Goal: Complete application form: Complete application form

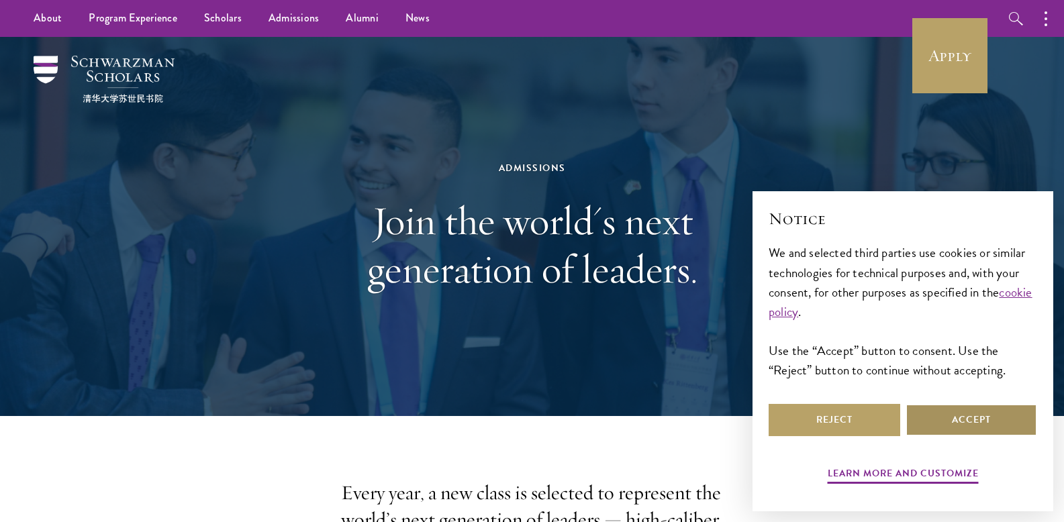
click at [964, 429] on button "Accept" at bounding box center [971, 420] width 132 height 32
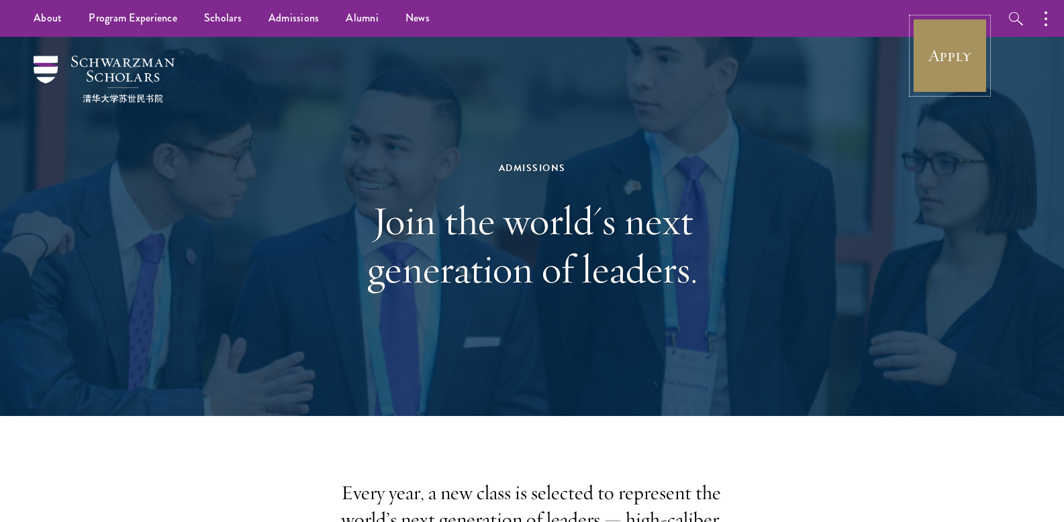
click at [949, 64] on link "Apply" at bounding box center [949, 55] width 75 height 75
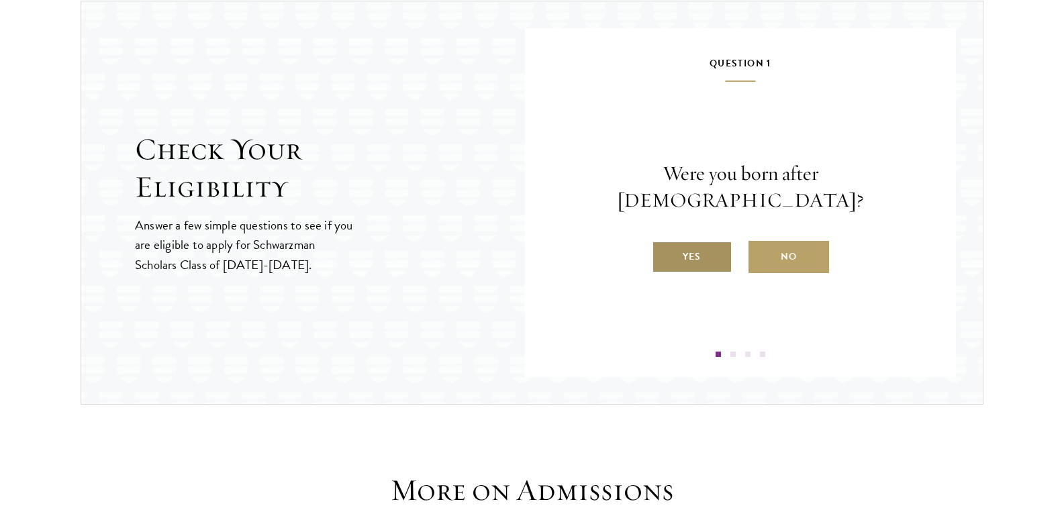
click at [706, 241] on label "Yes" at bounding box center [692, 257] width 81 height 32
click at [664, 242] on input "Yes" at bounding box center [658, 248] width 12 height 12
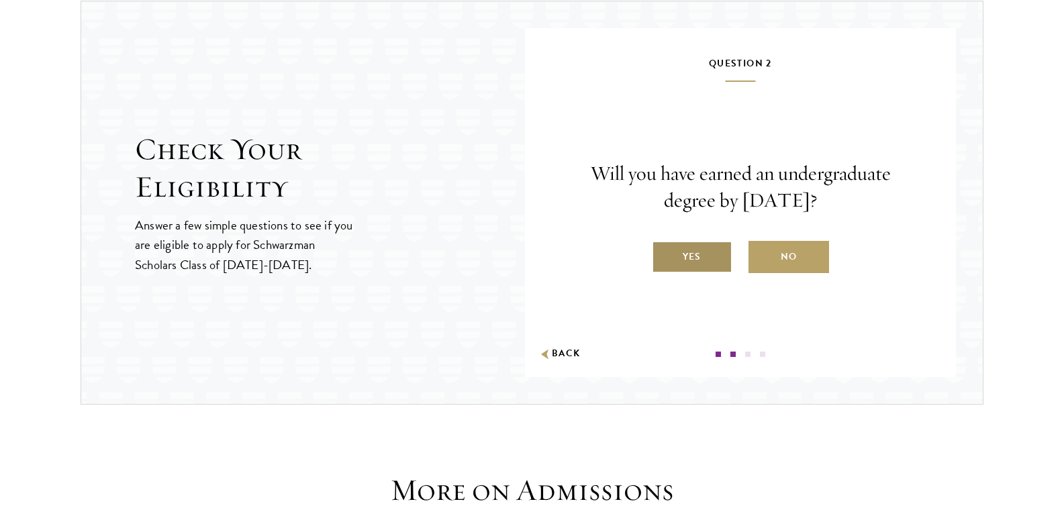
click at [697, 258] on label "Yes" at bounding box center [692, 257] width 81 height 32
click at [664, 254] on input "Yes" at bounding box center [658, 248] width 12 height 12
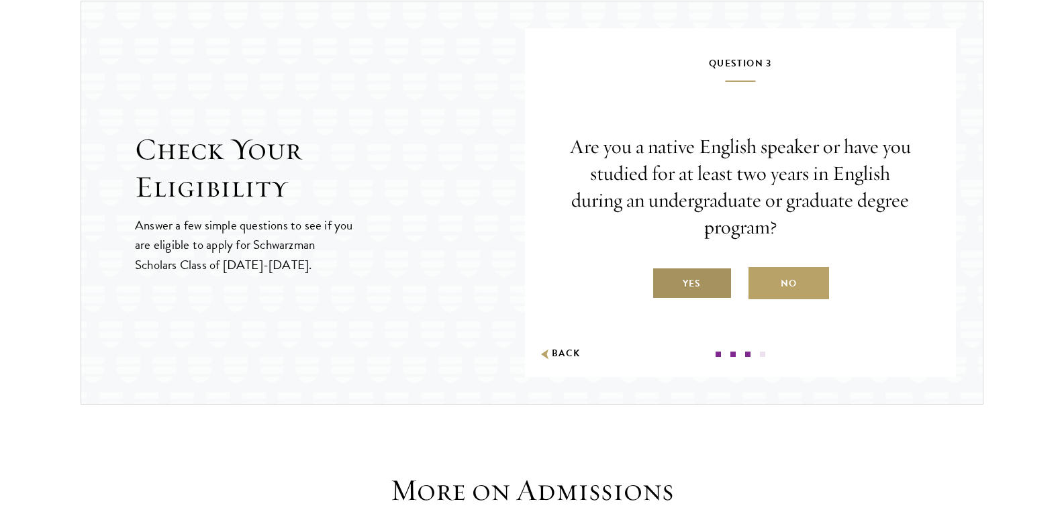
click at [696, 289] on label "Yes" at bounding box center [692, 283] width 81 height 32
click at [664, 281] on input "Yes" at bounding box center [658, 275] width 12 height 12
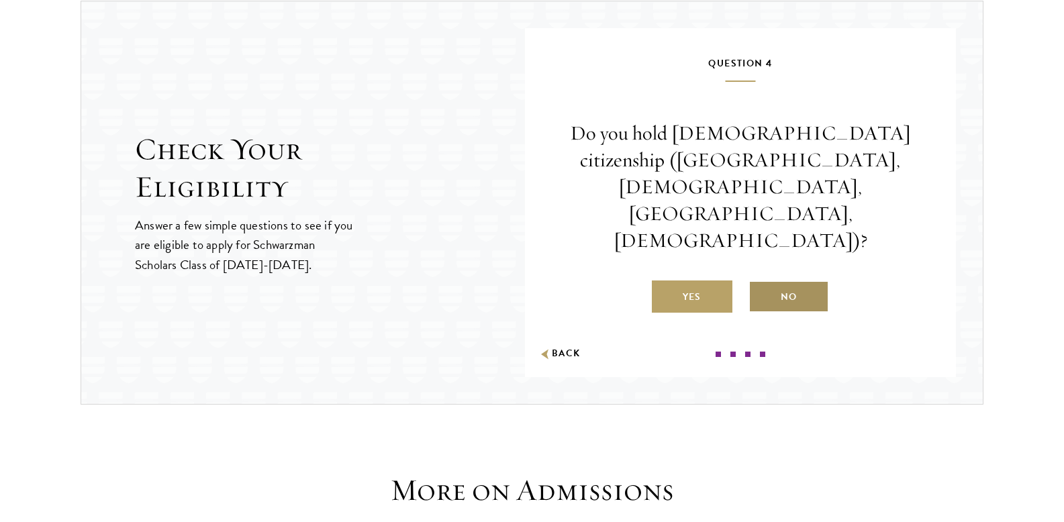
click at [778, 280] on label "No" at bounding box center [788, 296] width 81 height 32
click at [760, 282] on input "No" at bounding box center [754, 288] width 12 height 12
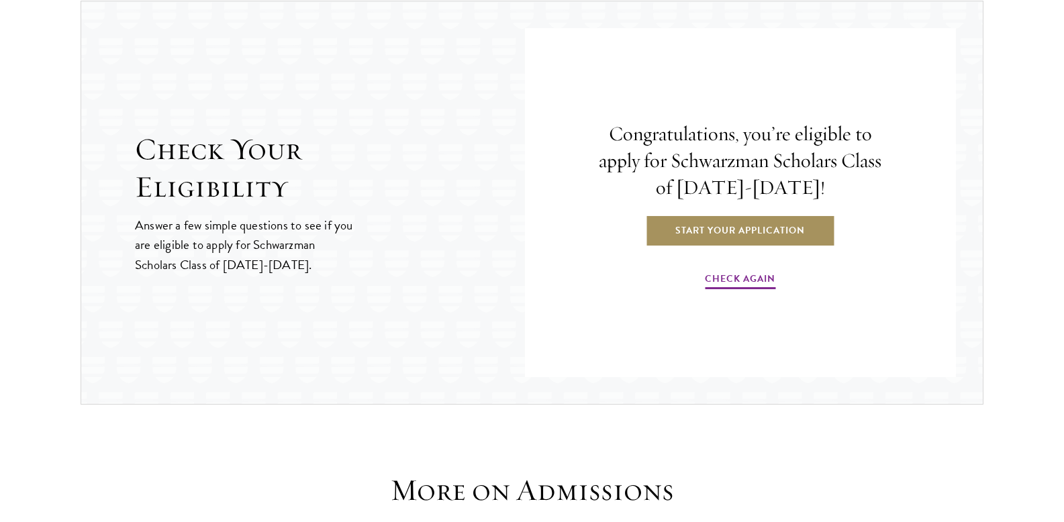
click at [723, 238] on link "Start Your Application" at bounding box center [740, 230] width 190 height 32
